Goal: Find specific page/section: Find specific page/section

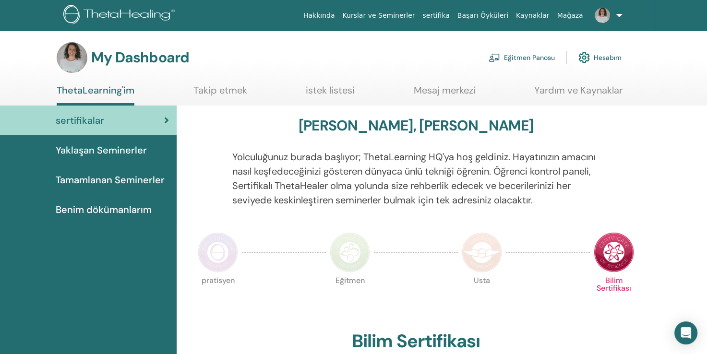
click at [133, 179] on span "Tamamlanan Seminerler" at bounding box center [110, 180] width 109 height 14
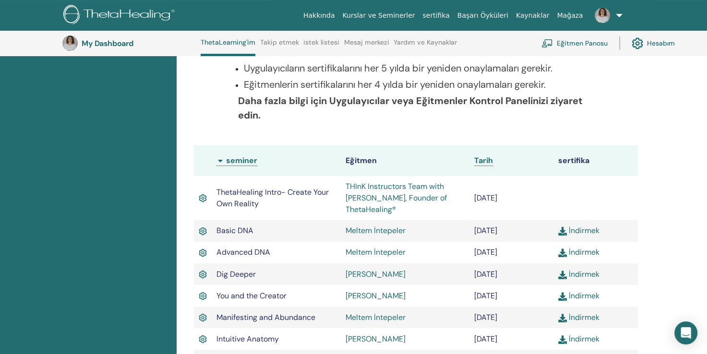
scroll to position [202, 0]
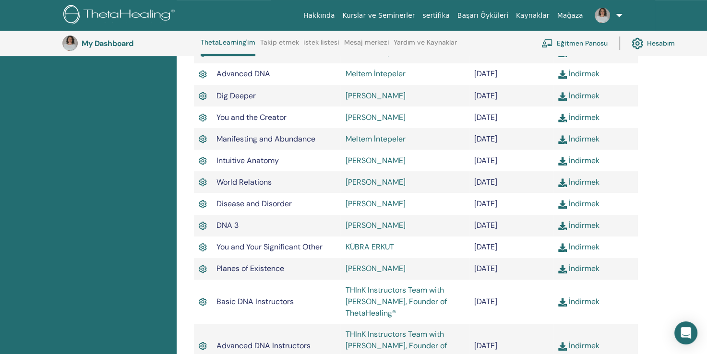
scroll to position [393, 0]
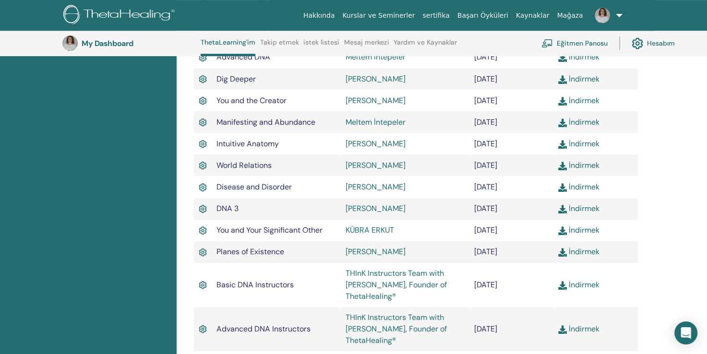
click at [388, 211] on link "[PERSON_NAME]" at bounding box center [375, 209] width 60 height 10
